Goal: Information Seeking & Learning: Find specific fact

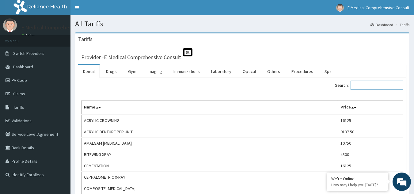
click at [373, 87] on input "Search:" at bounding box center [377, 85] width 53 height 9
click at [365, 86] on input "Search:" at bounding box center [377, 85] width 53 height 9
click at [373, 85] on input "Search:" at bounding box center [377, 85] width 53 height 9
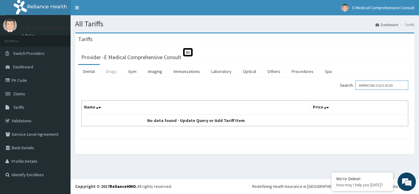
type input "AMINOSALICILIC ACID"
click at [113, 73] on link "Drugs" at bounding box center [111, 71] width 21 height 13
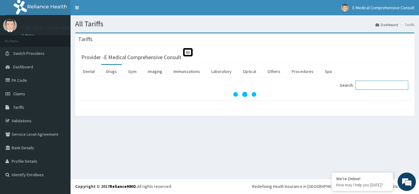
click at [370, 83] on input "Search:" at bounding box center [382, 85] width 53 height 9
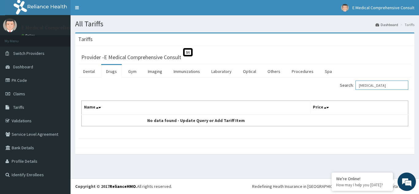
drag, startPoint x: 388, startPoint y: 82, endPoint x: 388, endPoint y: 88, distance: 6.4
click at [388, 84] on input "[MEDICAL_DATA]" at bounding box center [382, 85] width 53 height 9
click at [388, 88] on input "[MEDICAL_DATA]" at bounding box center [382, 85] width 53 height 9
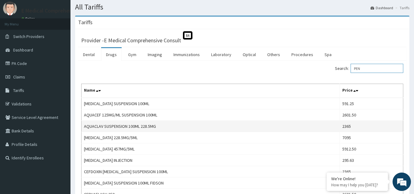
scroll to position [31, 0]
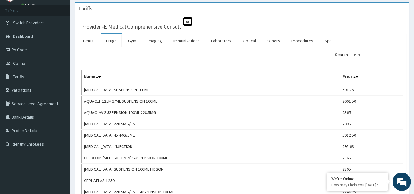
click at [372, 52] on input "PEN" at bounding box center [377, 54] width 53 height 9
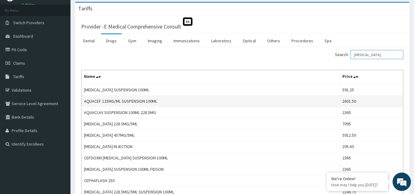
scroll to position [0, 0]
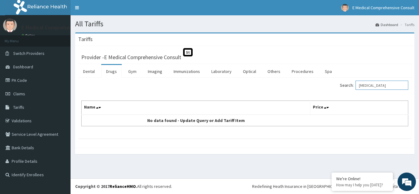
click at [394, 84] on input "[MEDICAL_DATA]" at bounding box center [382, 85] width 53 height 9
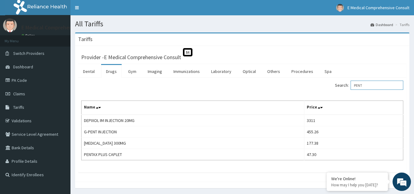
click at [383, 86] on input "PENT" at bounding box center [377, 85] width 53 height 9
click at [385, 81] on input "PENT" at bounding box center [377, 85] width 53 height 9
type input "P"
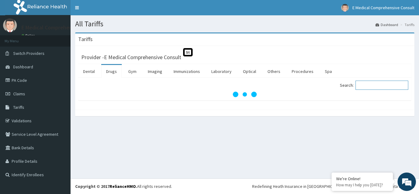
click at [375, 88] on input "Search:" at bounding box center [382, 85] width 53 height 9
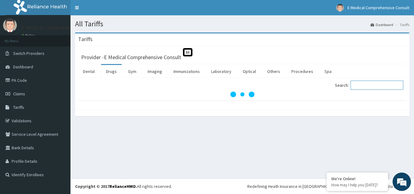
click at [375, 88] on input "Search:" at bounding box center [377, 85] width 53 height 9
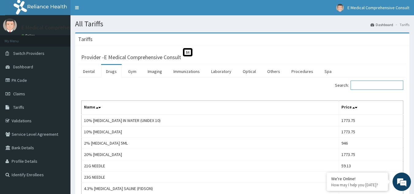
click at [373, 86] on input "Search:" at bounding box center [377, 85] width 53 height 9
click at [364, 84] on input "Search:" at bounding box center [377, 85] width 53 height 9
click at [112, 73] on link "Drugs" at bounding box center [111, 71] width 21 height 13
click at [368, 85] on input "Search:" at bounding box center [377, 85] width 53 height 9
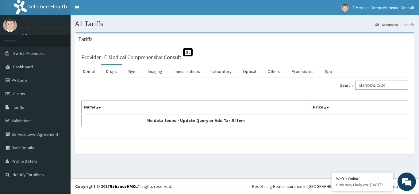
type input "AMINOSALICYLIC"
